Goal: Check status: Check status

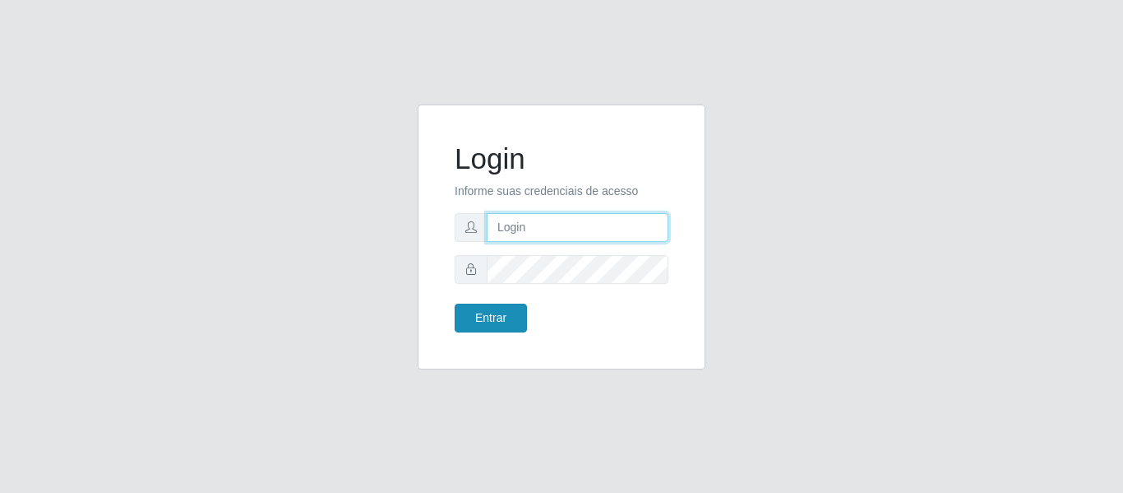
type input "[PERSON_NAME][EMAIL_ADDRESS][PERSON_NAME][DOMAIN_NAME]"
click at [500, 323] on button "Entrar" at bounding box center [491, 317] width 72 height 29
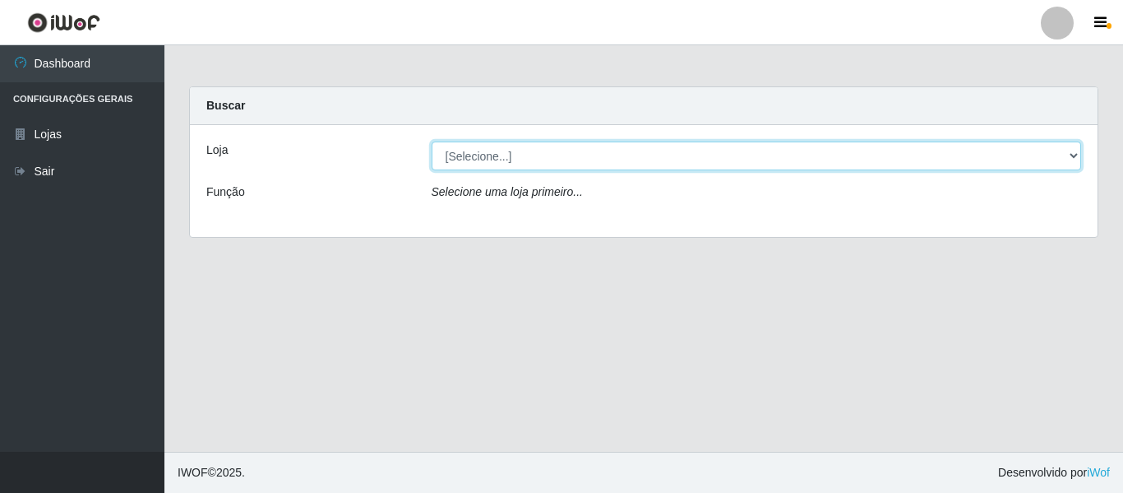
click at [486, 160] on select "[Selecione...] Hiper Queiroz - [GEOGRAPHIC_DATA]" at bounding box center [757, 155] width 651 height 29
select select "497"
click at [432, 141] on select "[Selecione...] Hiper Queiroz - [GEOGRAPHIC_DATA]" at bounding box center [757, 155] width 651 height 29
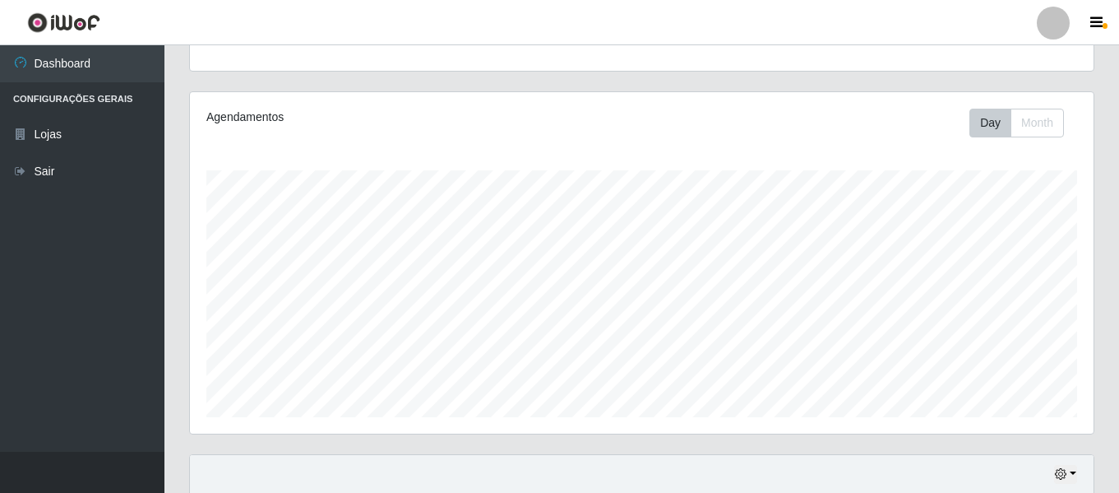
scroll to position [329, 0]
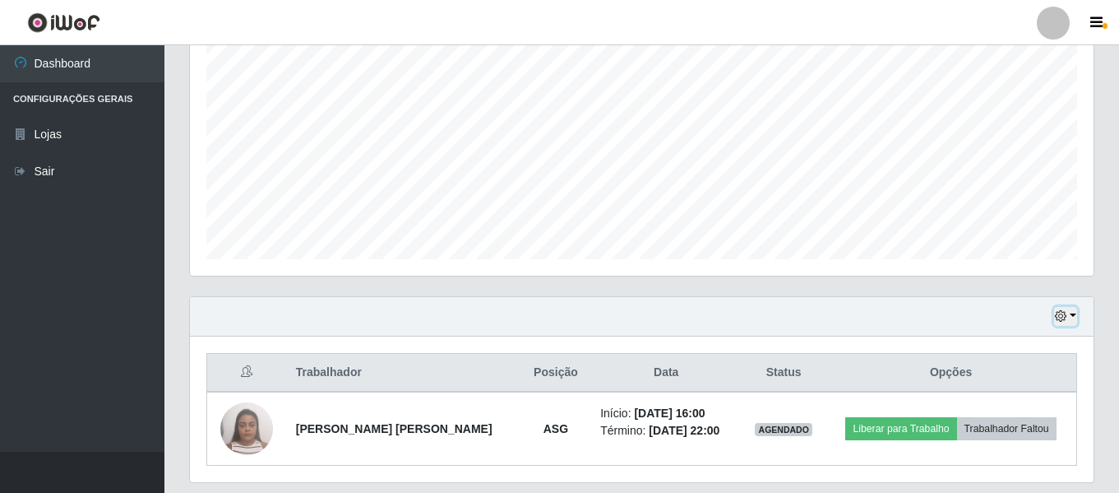
click at [1069, 313] on button "button" at bounding box center [1065, 316] width 23 height 19
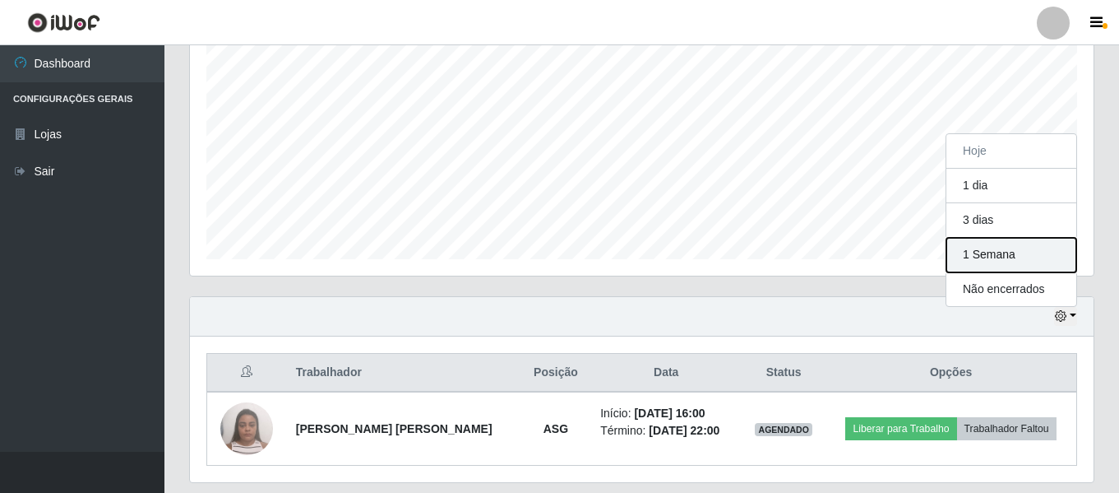
click at [1007, 248] on button "1 Semana" at bounding box center [1012, 255] width 130 height 35
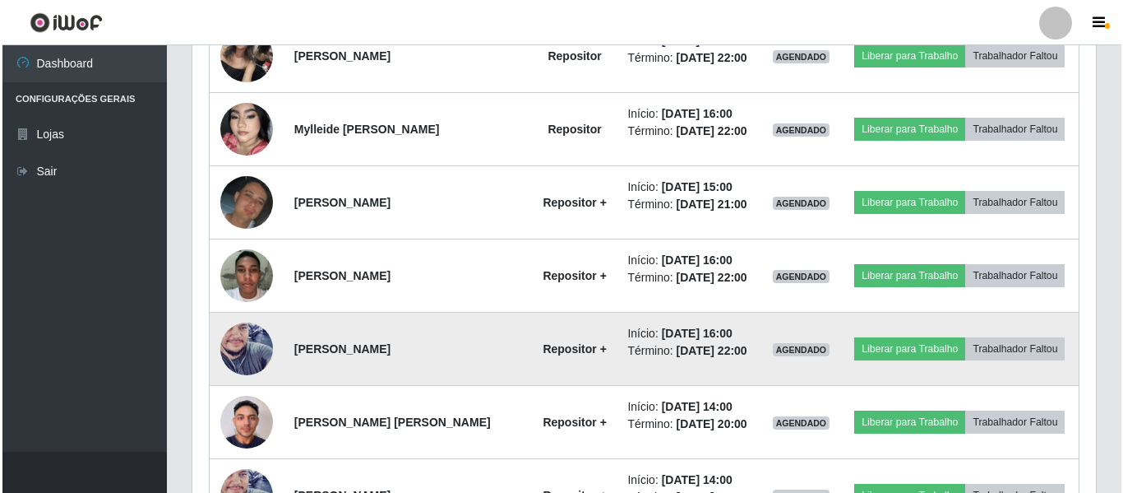
scroll to position [1316, 0]
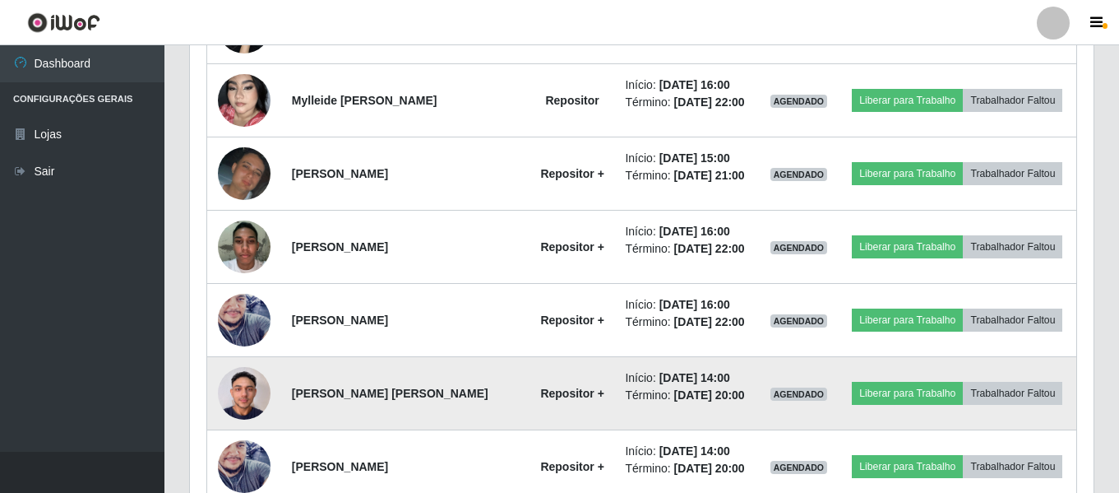
click at [232, 391] on img at bounding box center [244, 393] width 53 height 70
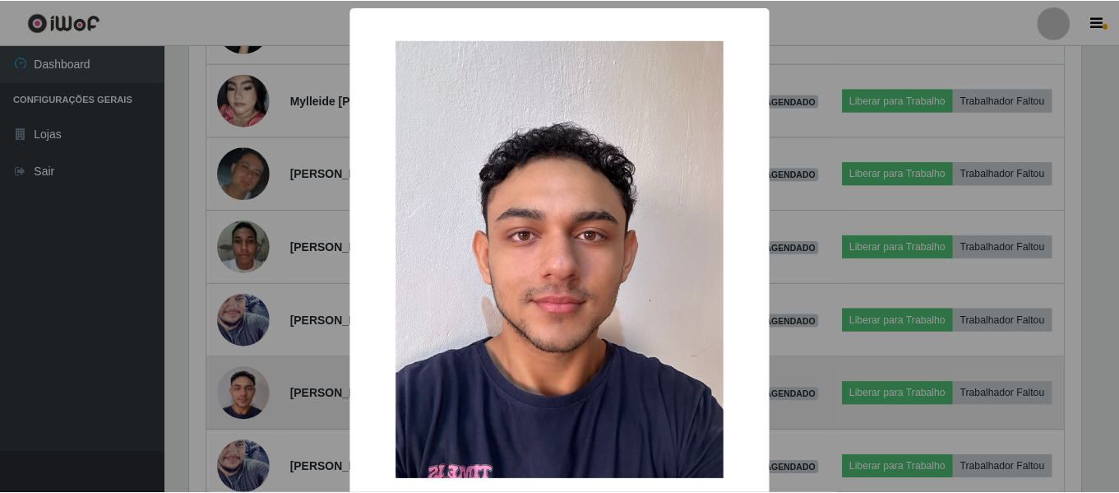
scroll to position [341, 896]
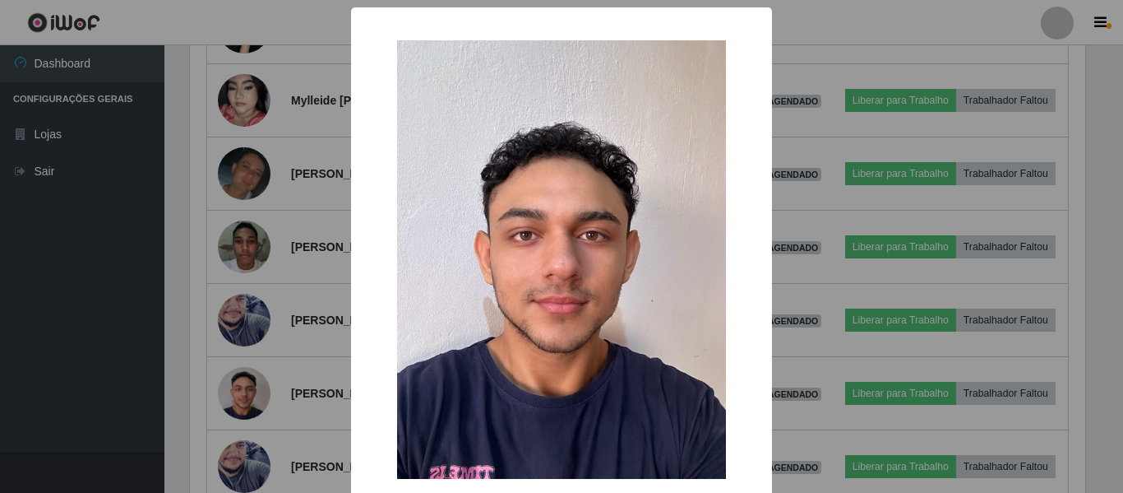
click at [245, 387] on div "× OK Cancel" at bounding box center [561, 246] width 1123 height 493
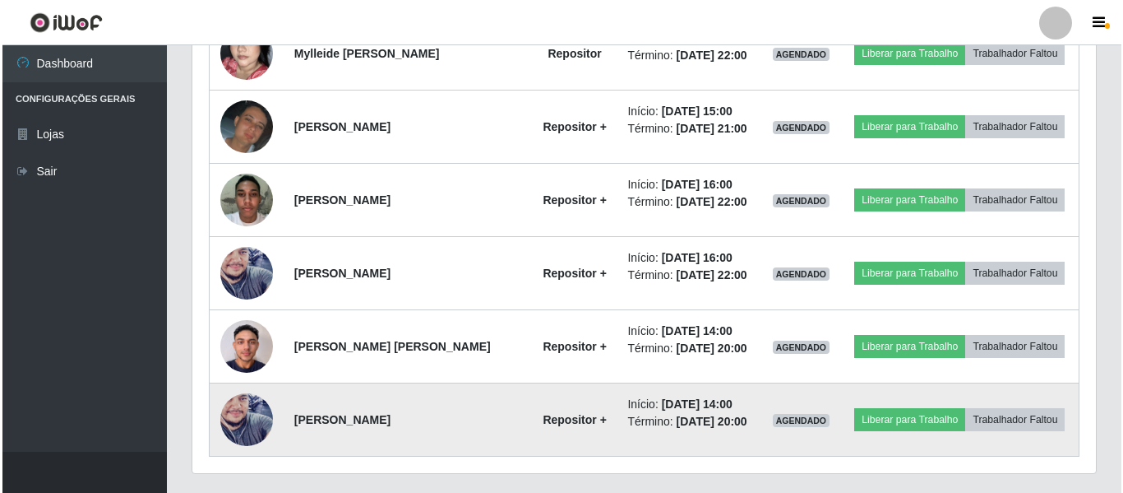
scroll to position [1322, 0]
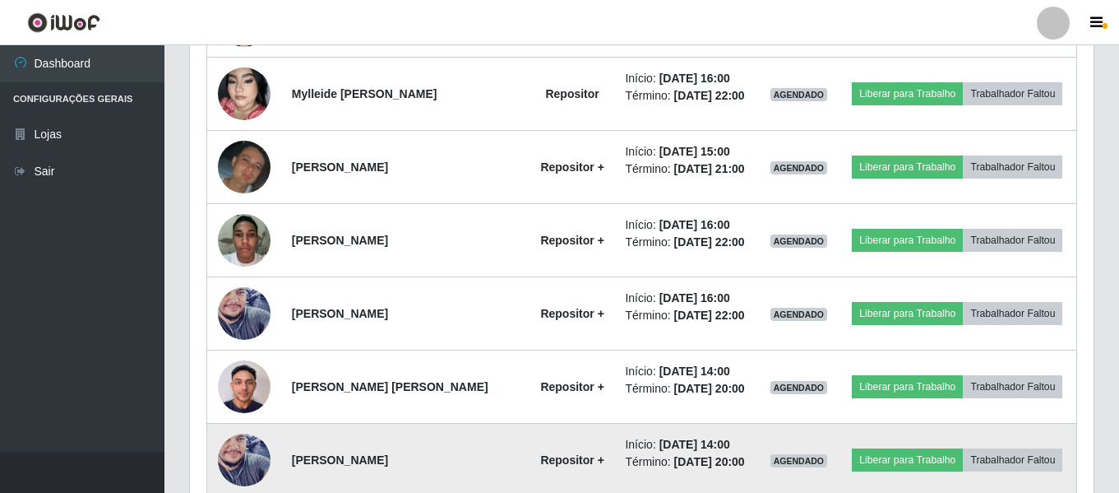
click at [252, 388] on img at bounding box center [244, 386] width 53 height 70
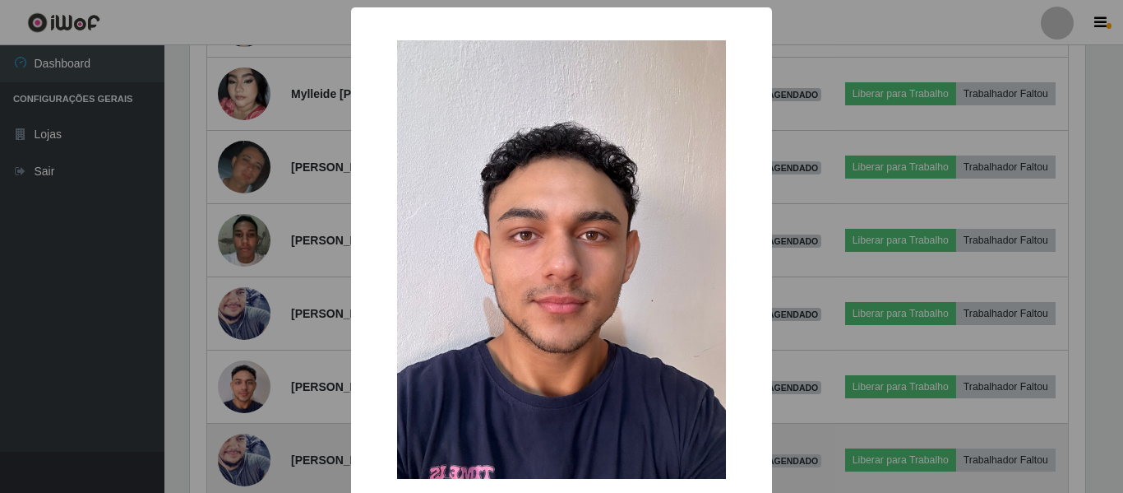
click at [252, 388] on div "× OK Cancel" at bounding box center [561, 246] width 1123 height 493
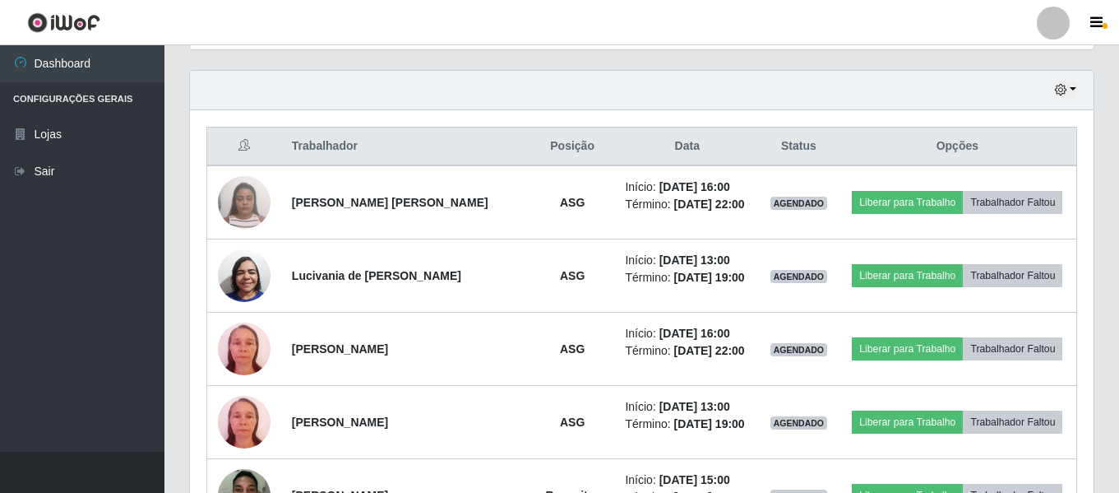
scroll to position [582, 0]
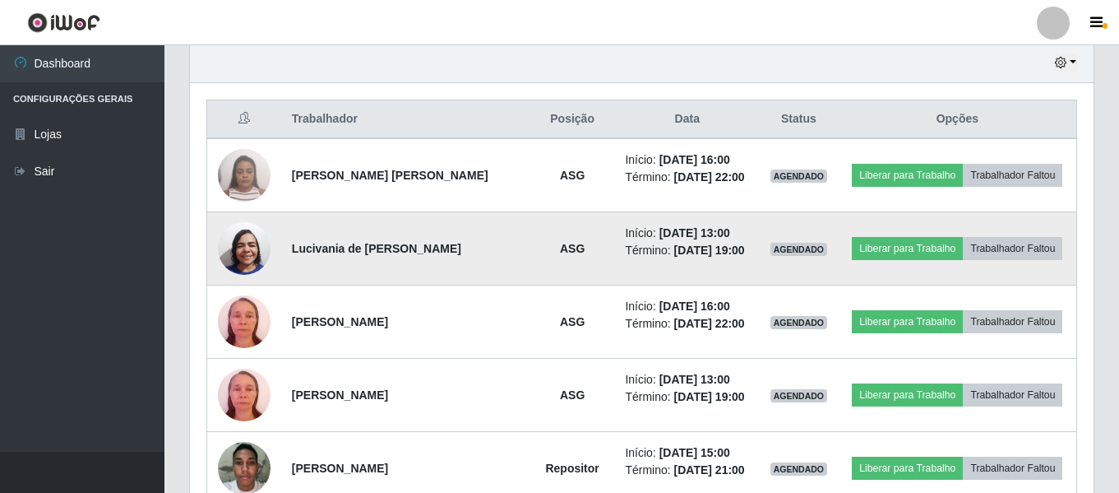
click at [255, 254] on img at bounding box center [244, 248] width 53 height 70
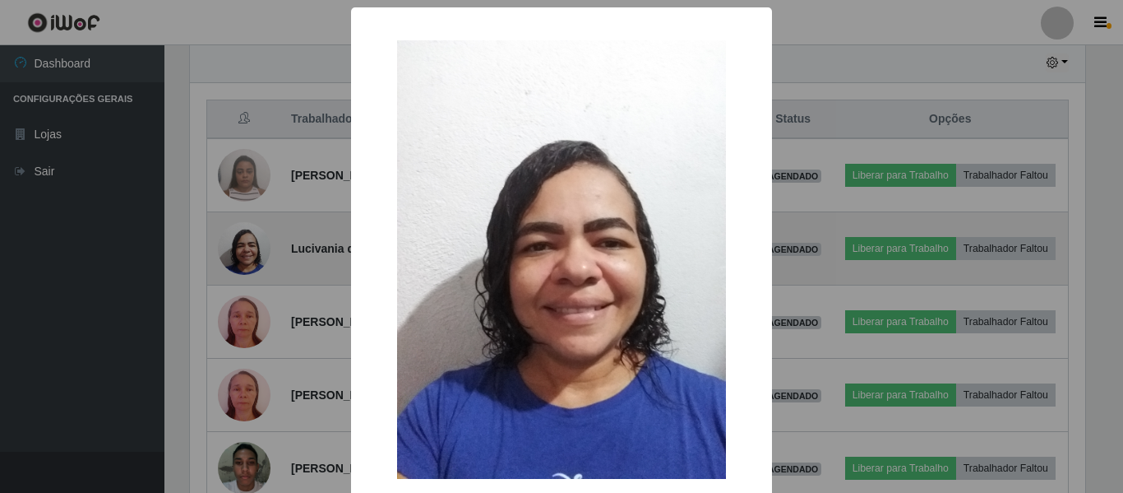
click at [255, 254] on div "× OK Cancel" at bounding box center [561, 246] width 1123 height 493
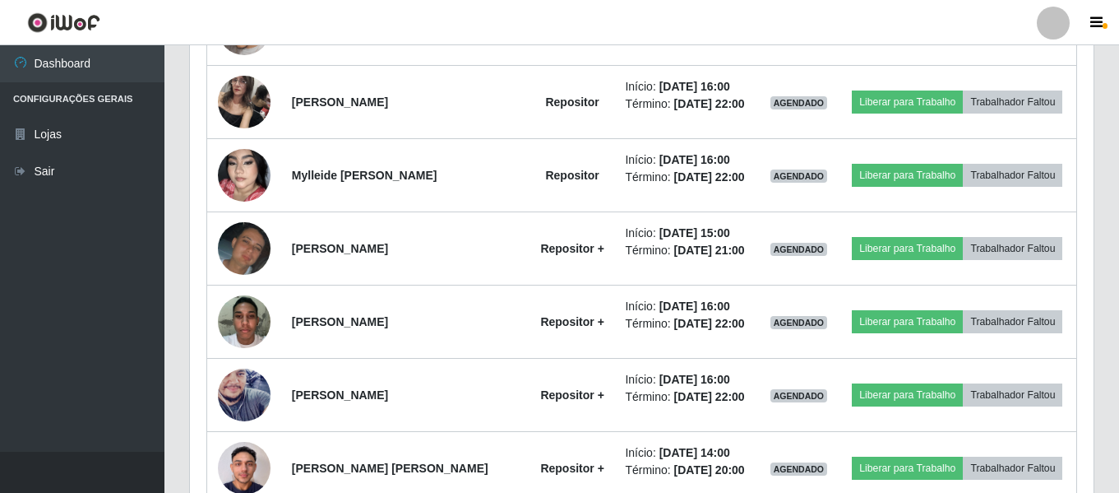
scroll to position [1405, 0]
